Goal: Information Seeking & Learning: Learn about a topic

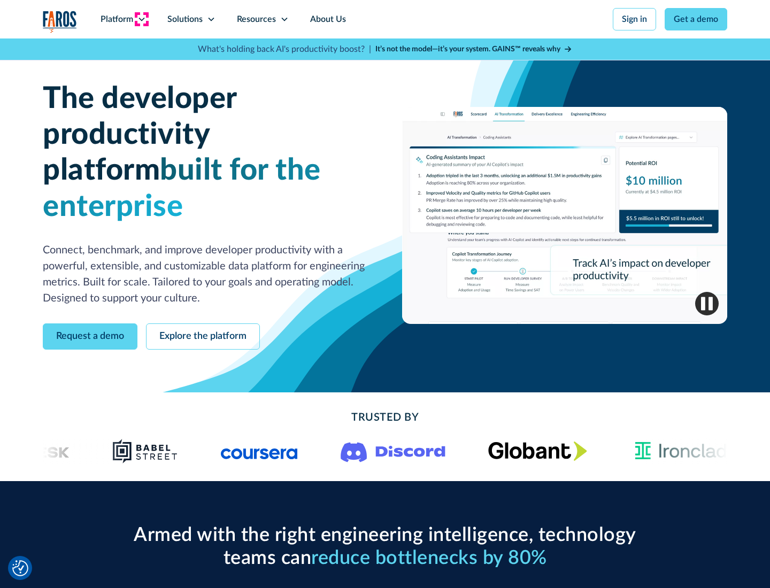
click at [141, 19] on icon at bounding box center [141, 19] width 9 height 9
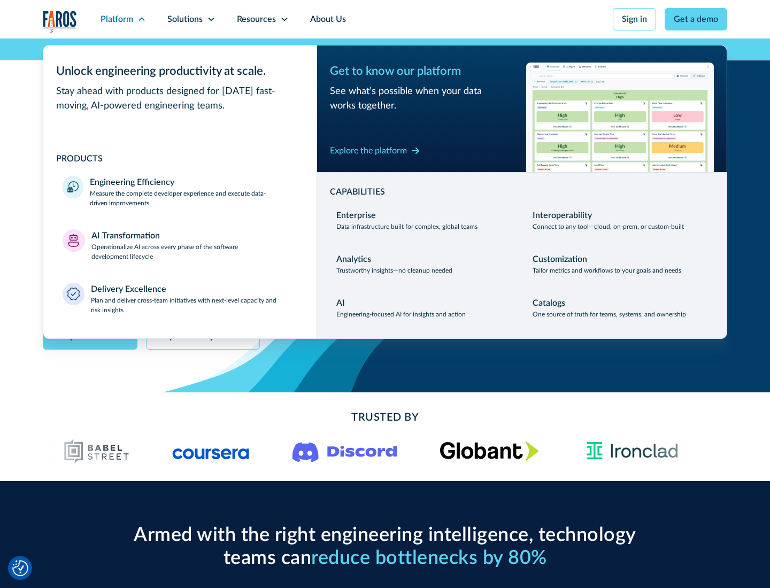
click at [193, 198] on p "Measure the complete developer experience and execute data-driven improvements" at bounding box center [193, 198] width 207 height 19
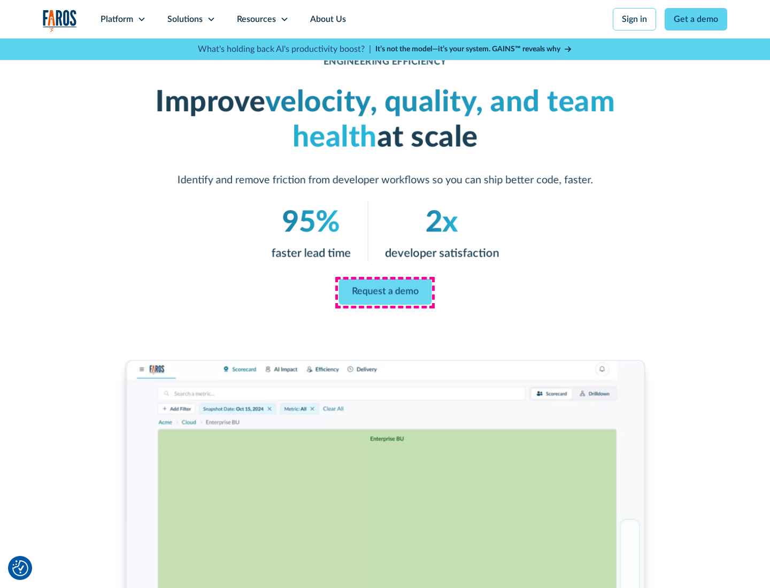
click at [385, 292] on link "Request a demo" at bounding box center [384, 292] width 93 height 26
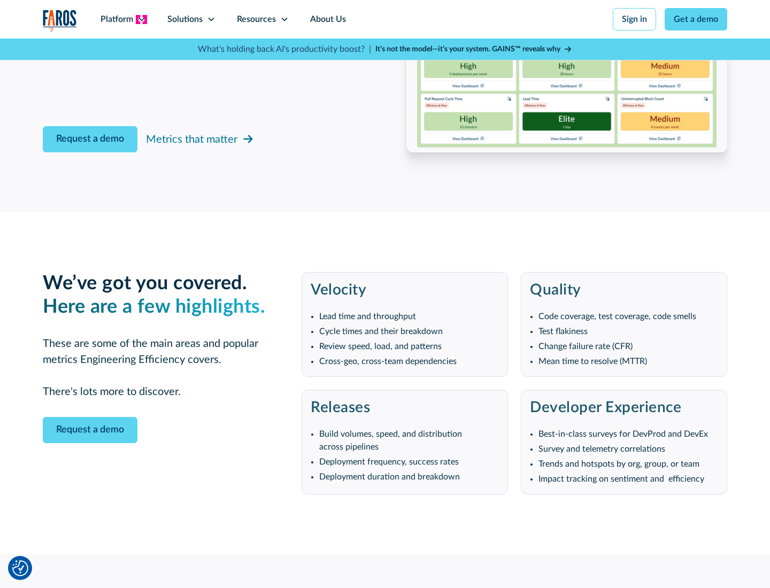
click at [141, 19] on icon at bounding box center [141, 19] width 9 height 9
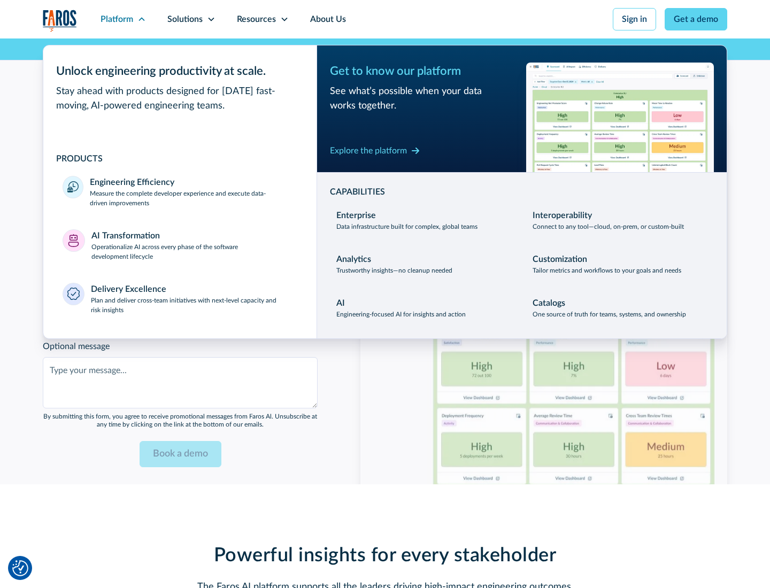
scroll to position [2345, 0]
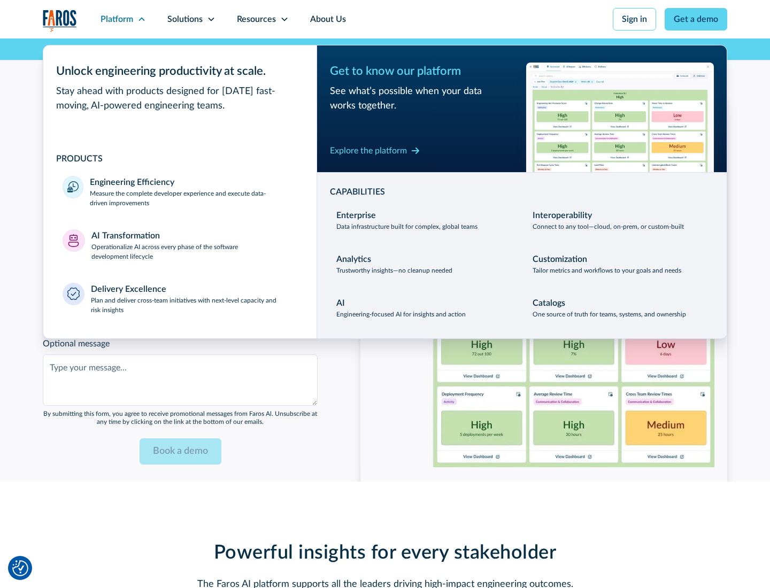
click at [194, 245] on p "Operationalize AI across every phase of the software development lifecycle" at bounding box center [194, 251] width 206 height 19
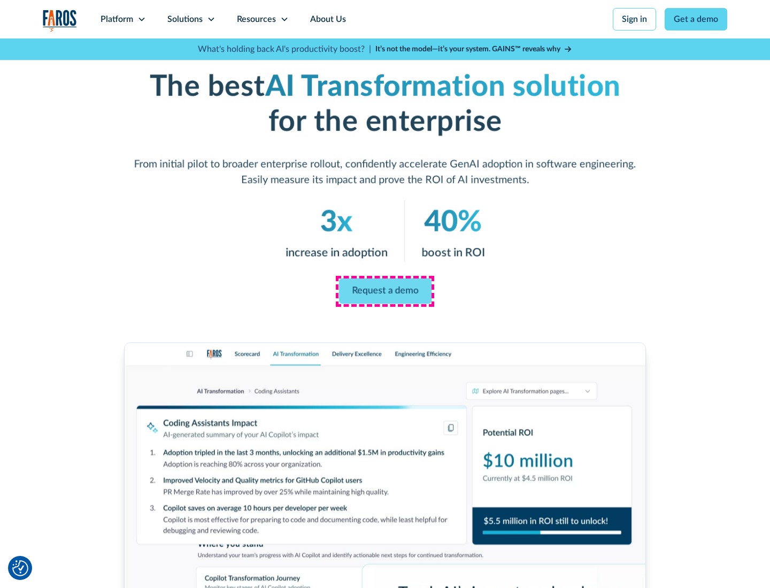
click at [385, 290] on link "Request a demo" at bounding box center [384, 291] width 92 height 26
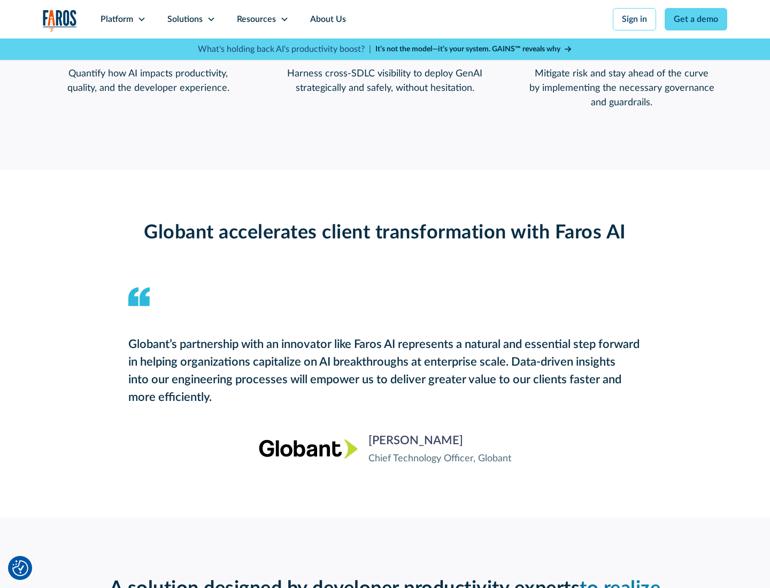
click at [123, 19] on div "Platform" at bounding box center [116, 19] width 33 height 13
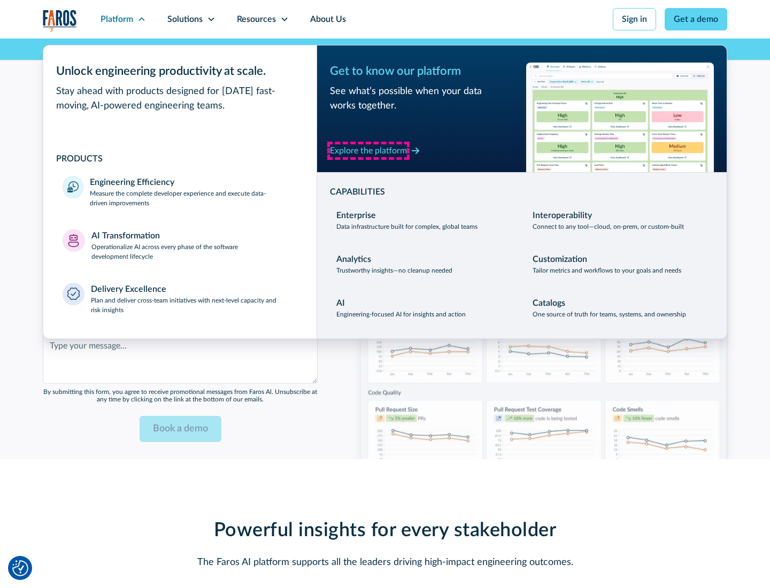
scroll to position [2602, 0]
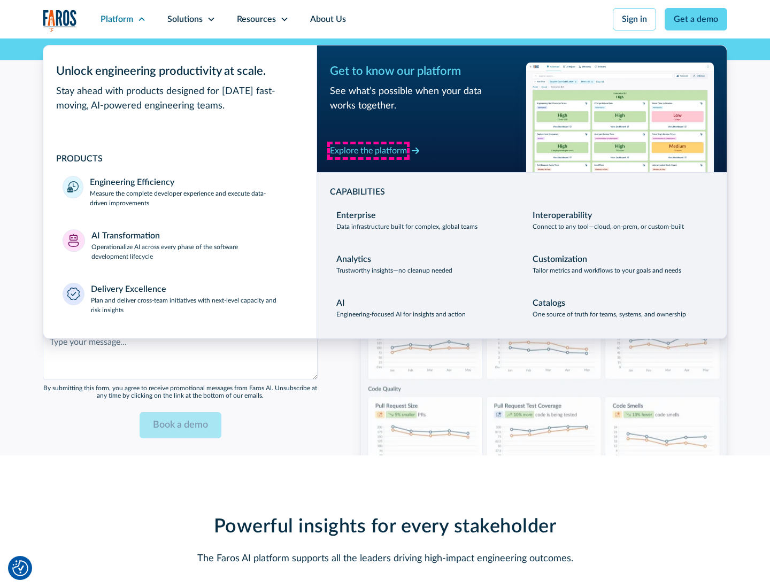
click at [368, 150] on div "Explore the platform" at bounding box center [368, 150] width 77 height 13
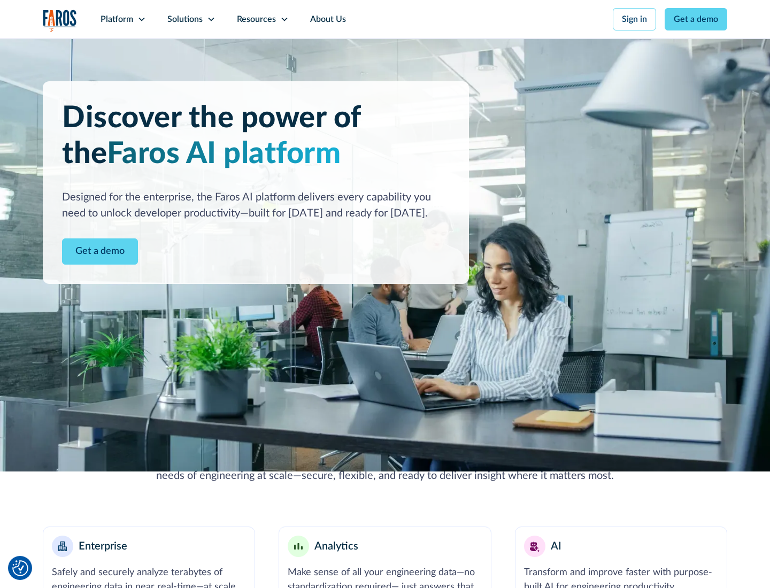
click at [100, 251] on link "Get a demo" at bounding box center [100, 251] width 76 height 26
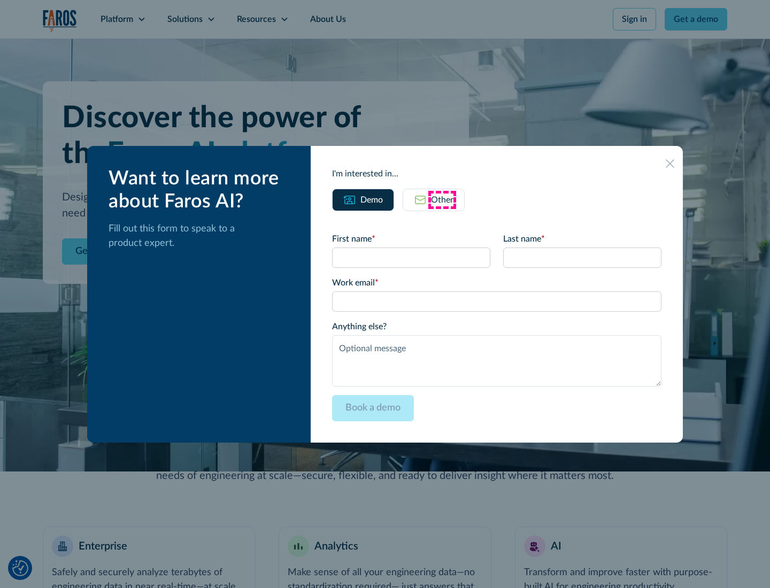
click at [442, 199] on div "Other" at bounding box center [442, 199] width 22 height 13
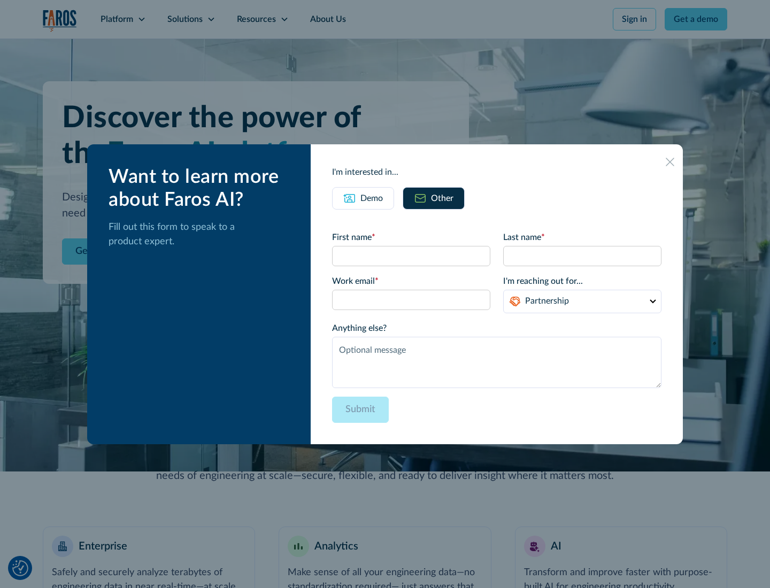
click at [371, 198] on div "Demo" at bounding box center [371, 198] width 22 height 13
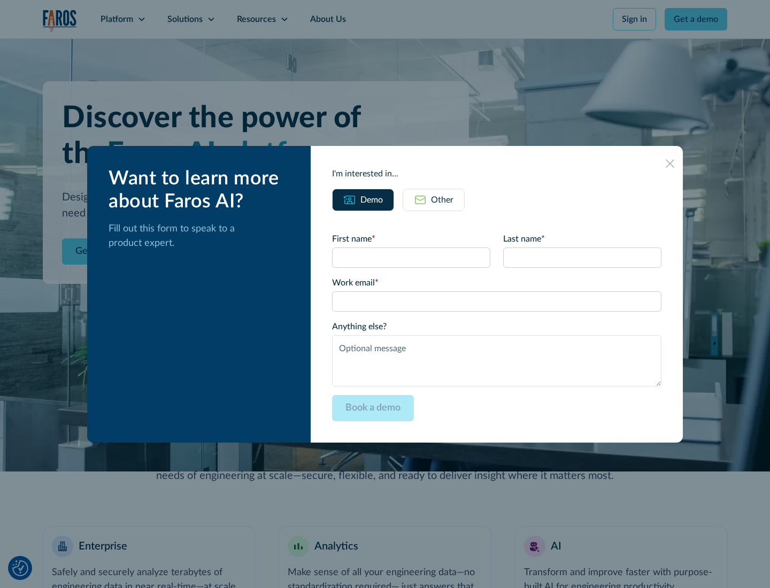
click at [670, 163] on icon at bounding box center [669, 163] width 9 height 9
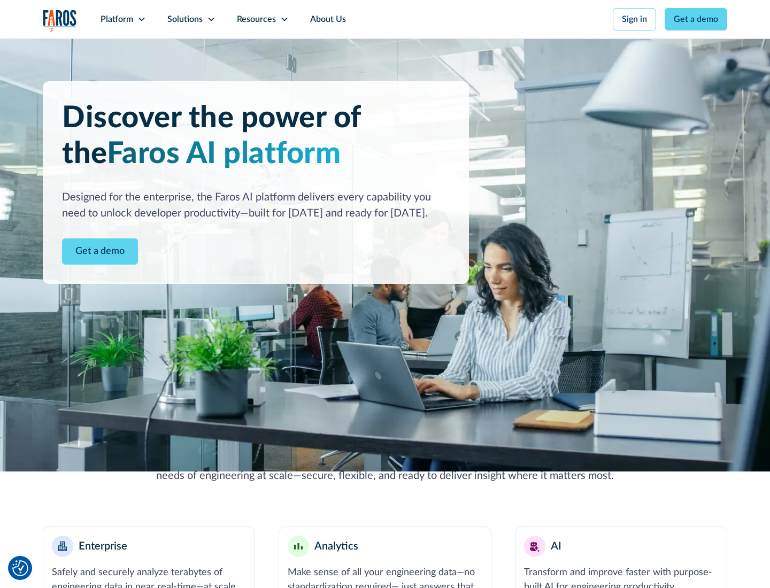
click at [141, 19] on icon at bounding box center [141, 19] width 9 height 9
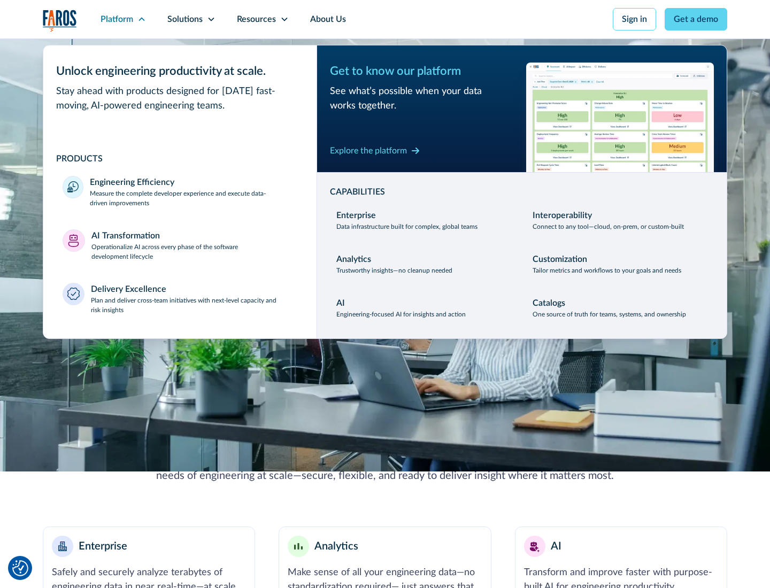
click at [193, 305] on p "Plan and deliver cross-team initiatives with next-level capacity and risk insig…" at bounding box center [194, 305] width 207 height 19
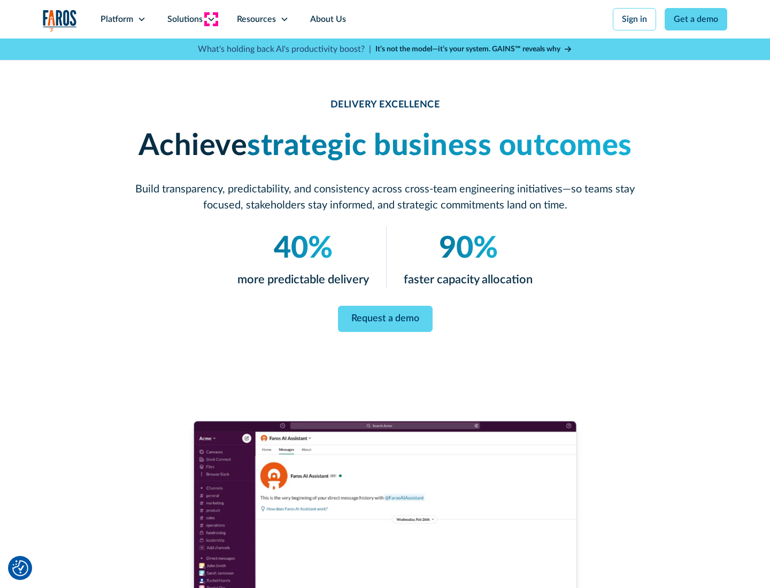
click at [211, 19] on icon at bounding box center [211, 19] width 9 height 9
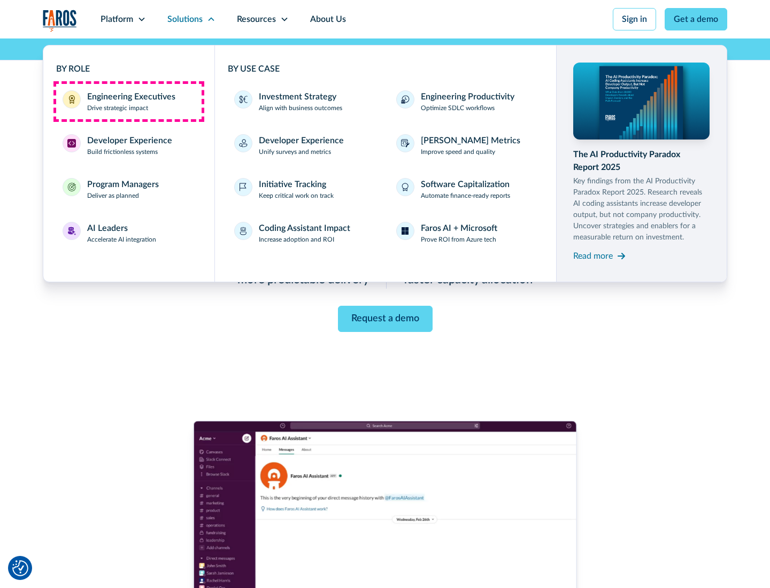
click at [128, 102] on div "Engineering Executives" at bounding box center [131, 96] width 88 height 13
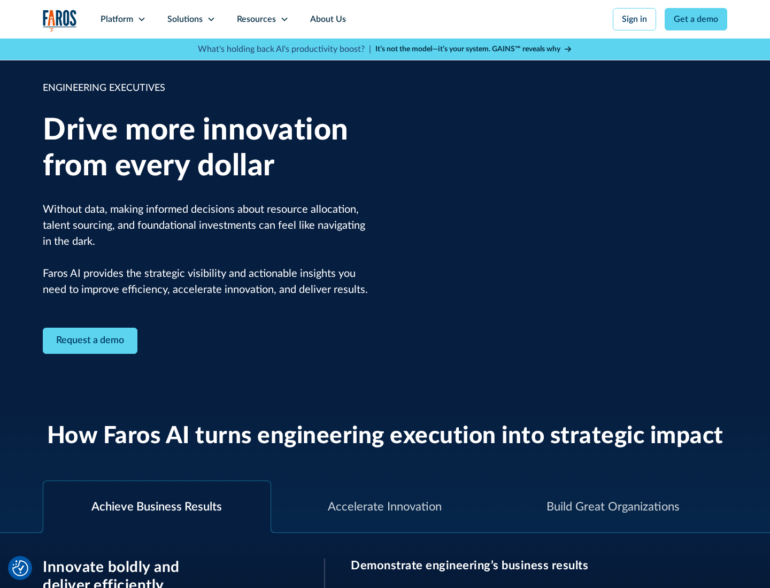
click at [211, 19] on icon at bounding box center [211, 19] width 9 height 9
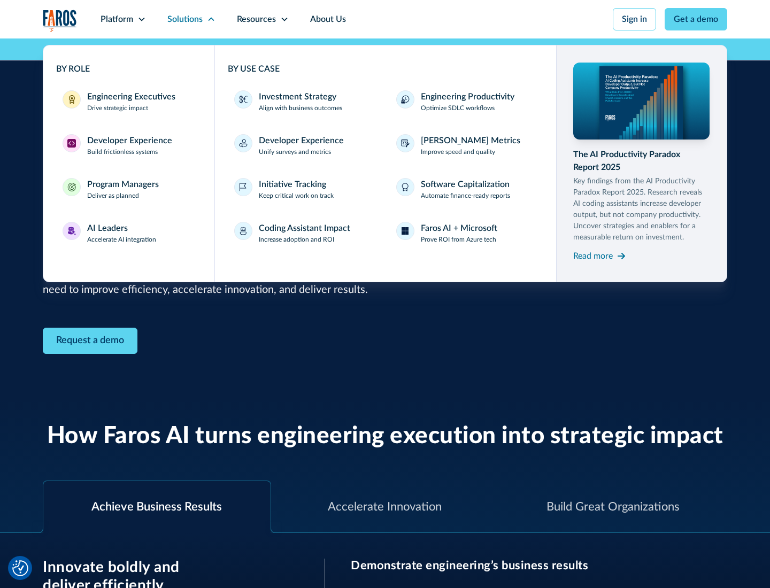
click at [128, 141] on div "Developer Experience" at bounding box center [129, 140] width 85 height 13
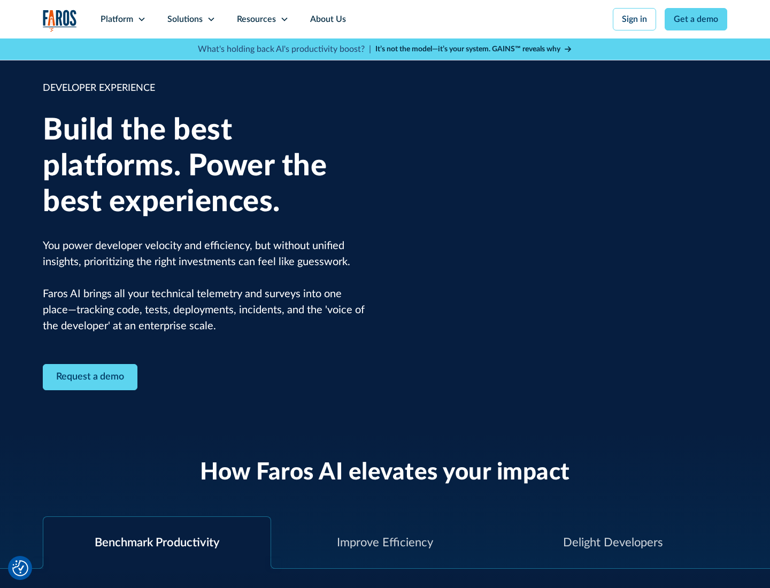
click at [191, 19] on div "Solutions" at bounding box center [184, 19] width 35 height 13
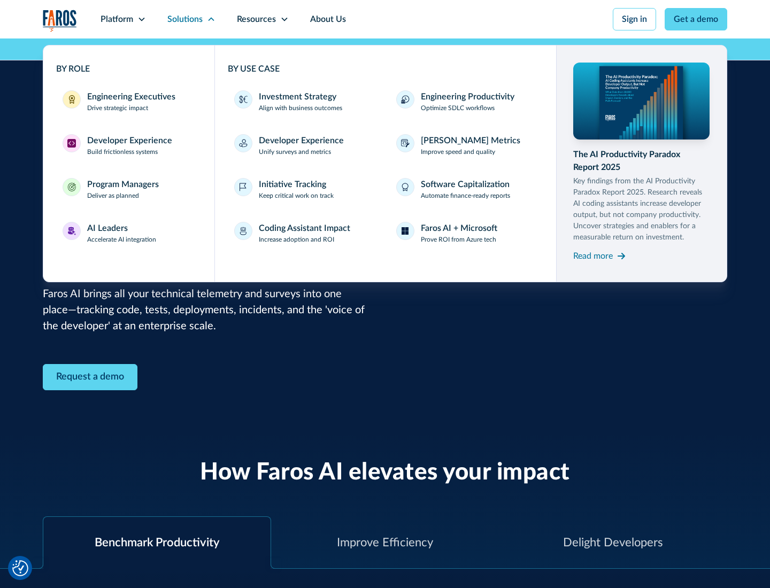
click at [122, 189] on div "Program Managers" at bounding box center [123, 184] width 72 height 13
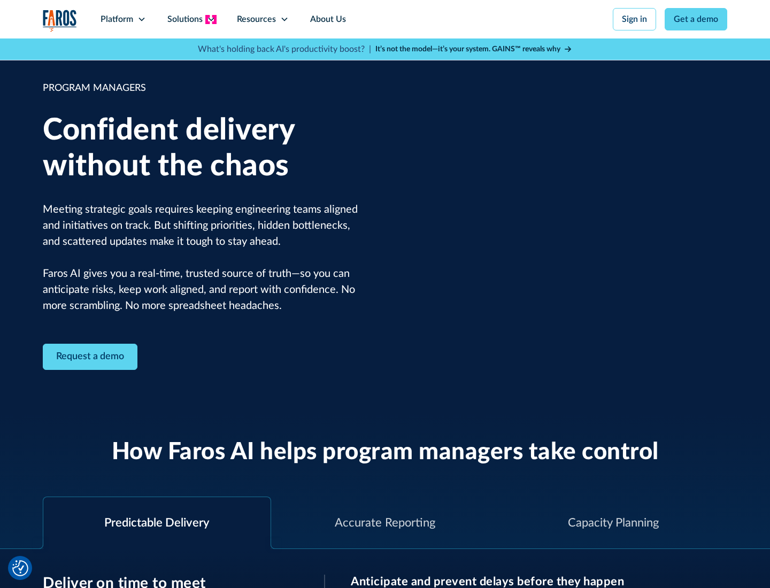
click at [211, 19] on icon at bounding box center [211, 19] width 9 height 9
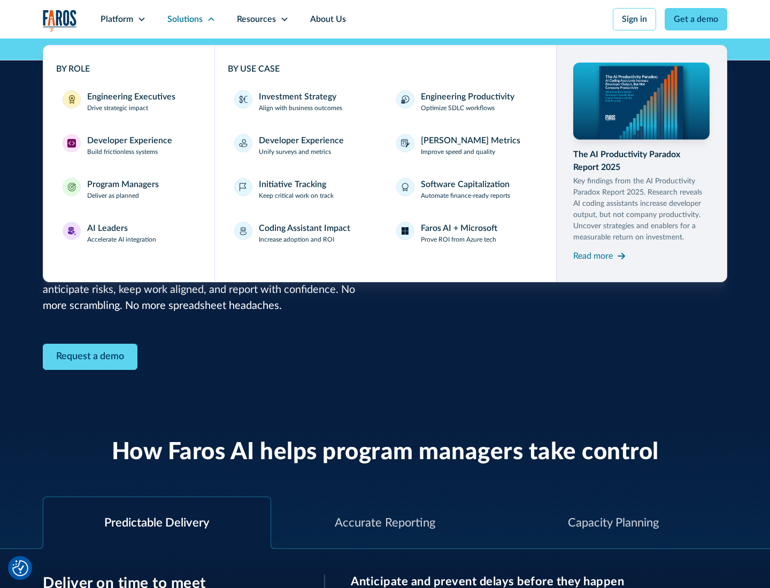
click at [122, 233] on div "AI Leaders" at bounding box center [107, 228] width 41 height 13
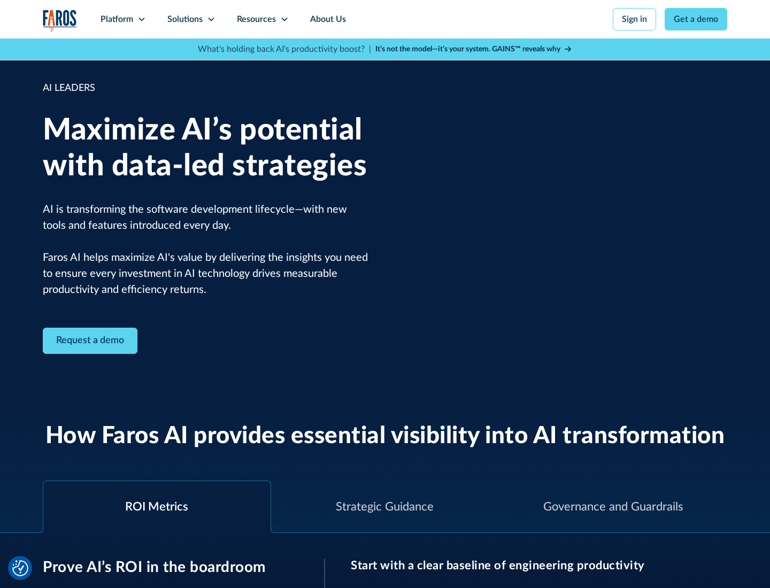
click at [211, 19] on icon at bounding box center [211, 19] width 9 height 9
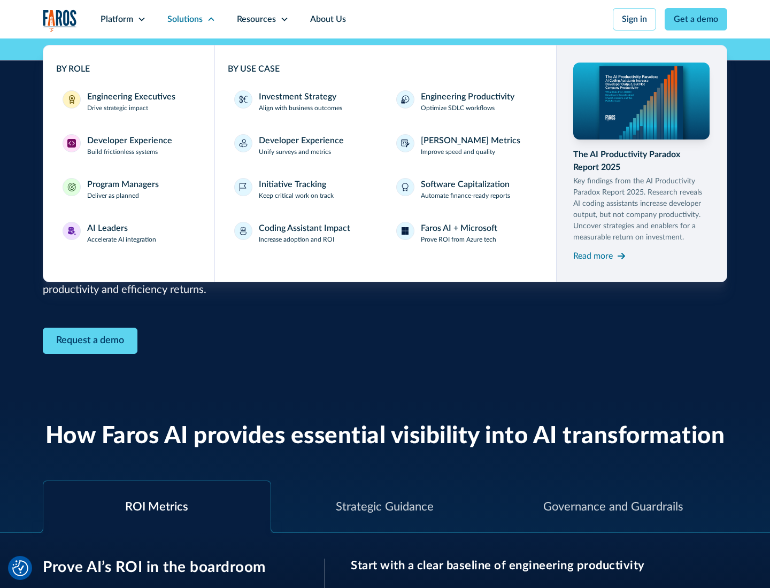
click at [296, 97] on div "Investment Strategy" at bounding box center [298, 96] width 78 height 13
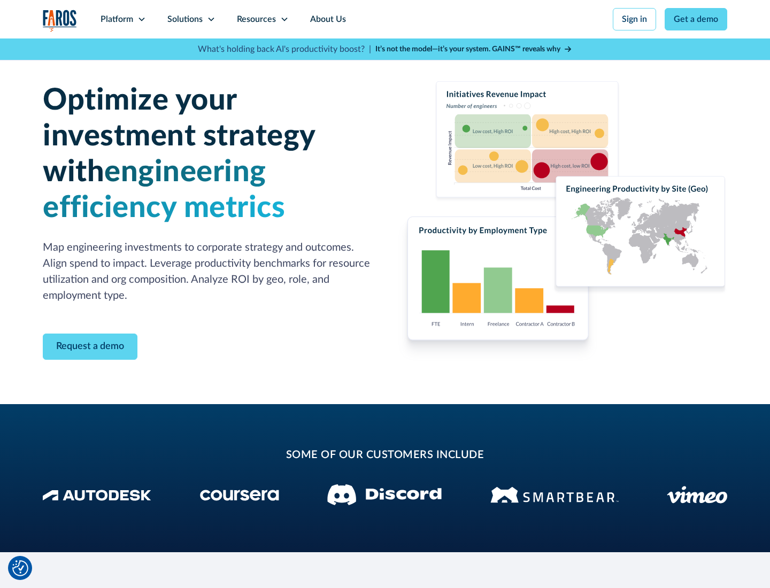
click at [211, 19] on icon at bounding box center [211, 19] width 9 height 9
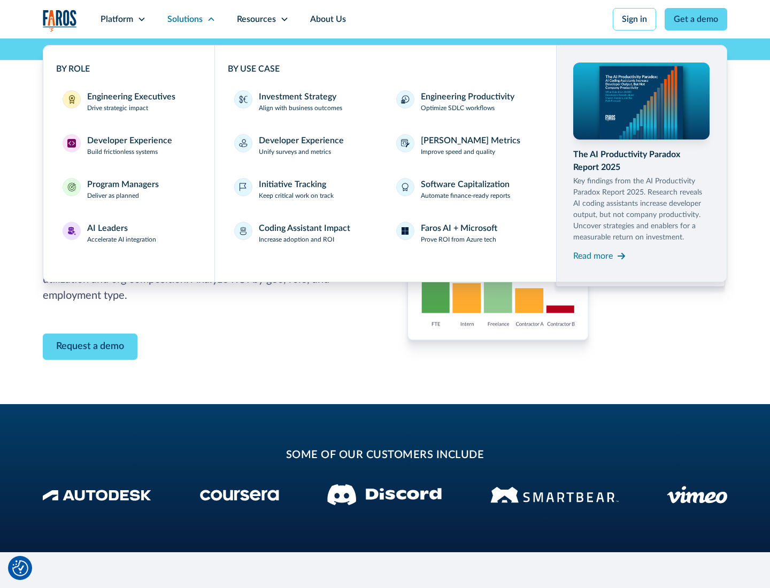
click at [458, 239] on p "Prove ROI from Azure tech" at bounding box center [458, 240] width 75 height 10
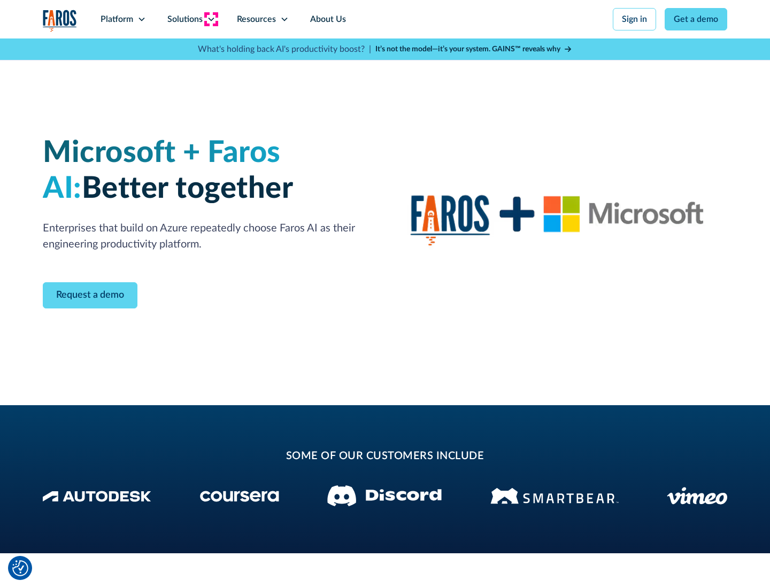
click at [211, 19] on icon at bounding box center [211, 19] width 9 height 9
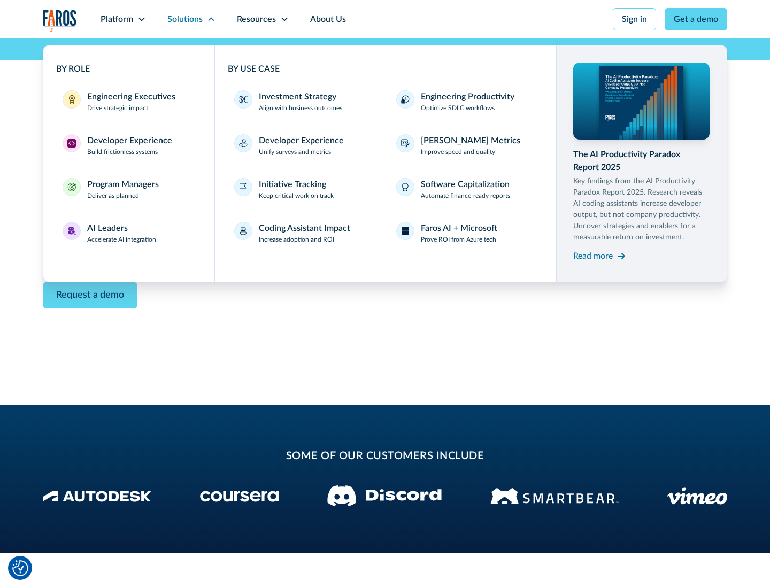
click at [593, 255] on div "Read more" at bounding box center [593, 256] width 40 height 13
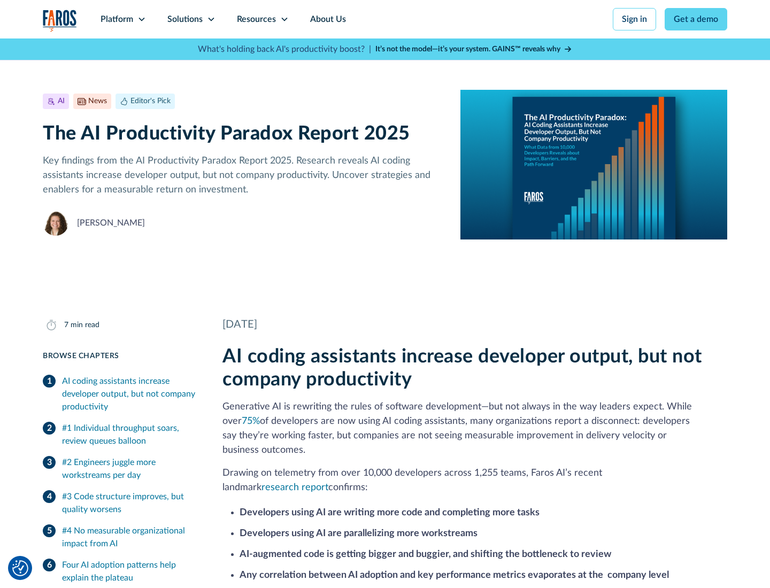
click at [283, 19] on icon at bounding box center [284, 19] width 9 height 9
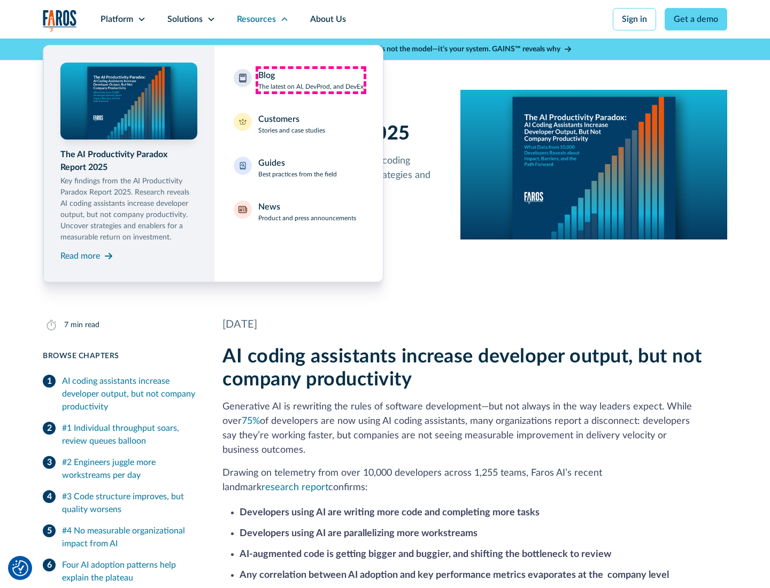
click at [311, 80] on div "Blog The latest on AI, DevProd, and DevEx" at bounding box center [310, 80] width 105 height 22
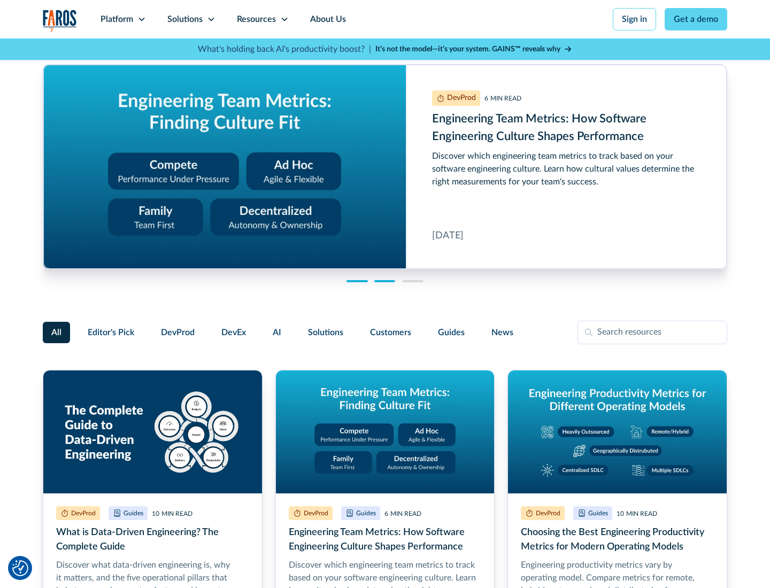
click at [696, 19] on link "Get a demo" at bounding box center [695, 19] width 63 height 22
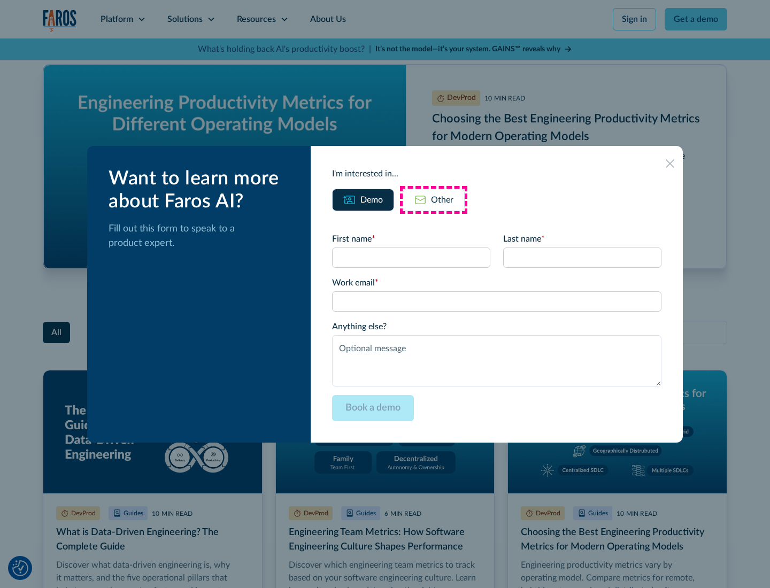
click at [433, 199] on div "Other" at bounding box center [442, 199] width 22 height 13
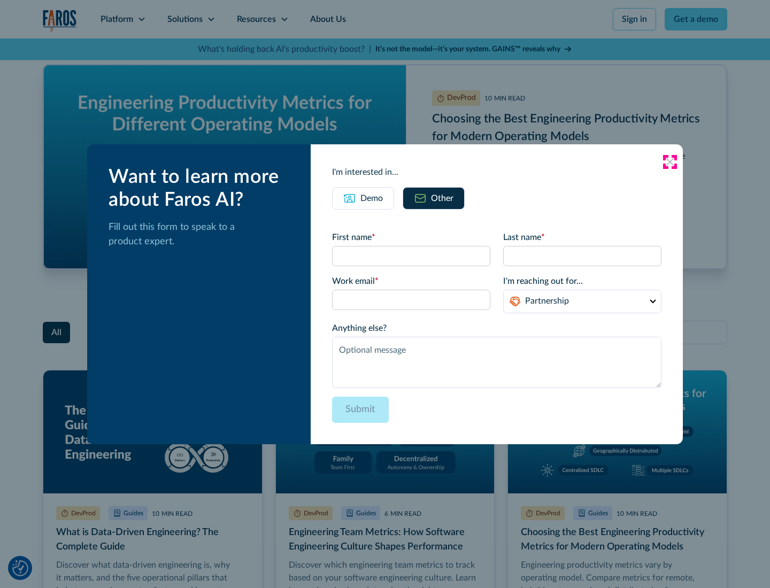
click at [670, 161] on icon at bounding box center [669, 162] width 9 height 9
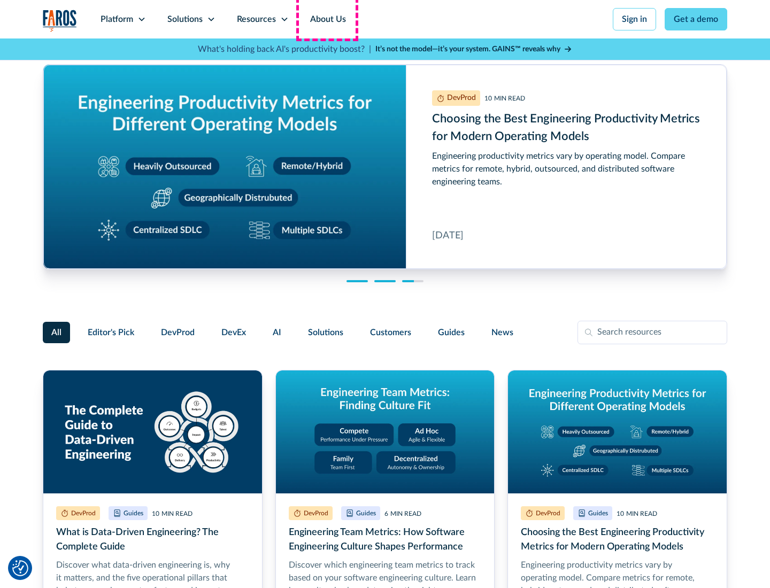
click at [327, 19] on link "About Us" at bounding box center [327, 19] width 57 height 38
